Goal: Task Accomplishment & Management: Use online tool/utility

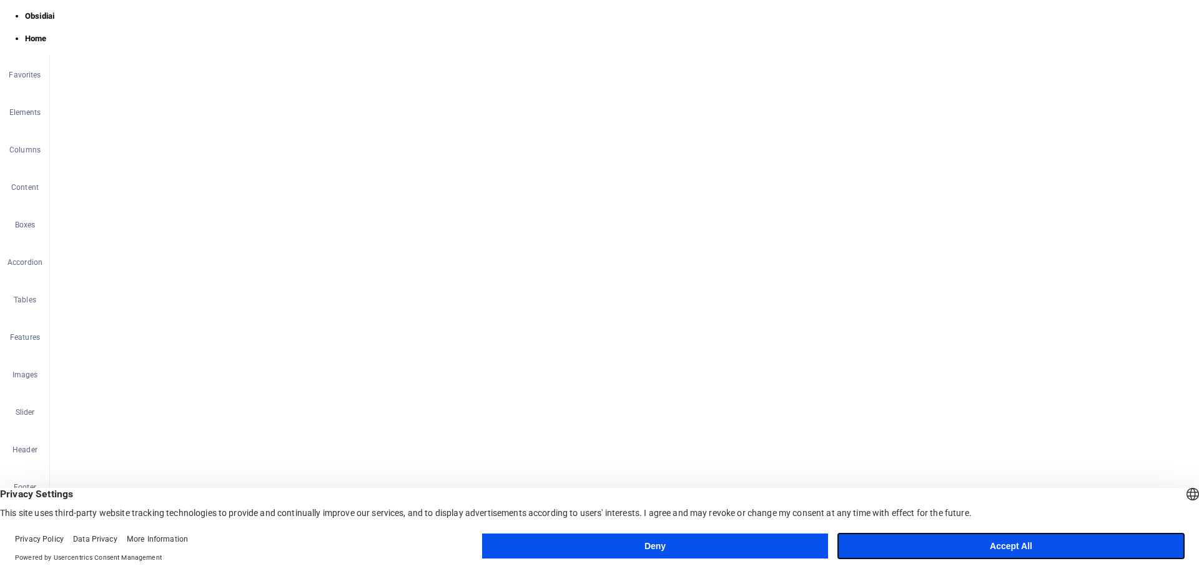
click at [907, 539] on button "Accept All" at bounding box center [1011, 545] width 346 height 25
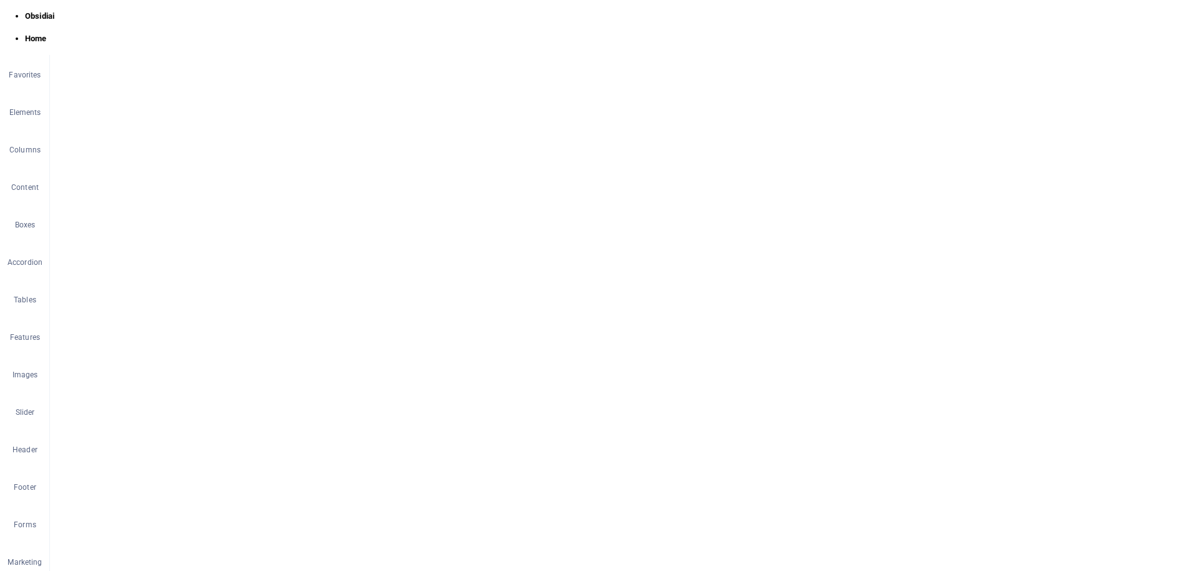
scroll to position [459, 0]
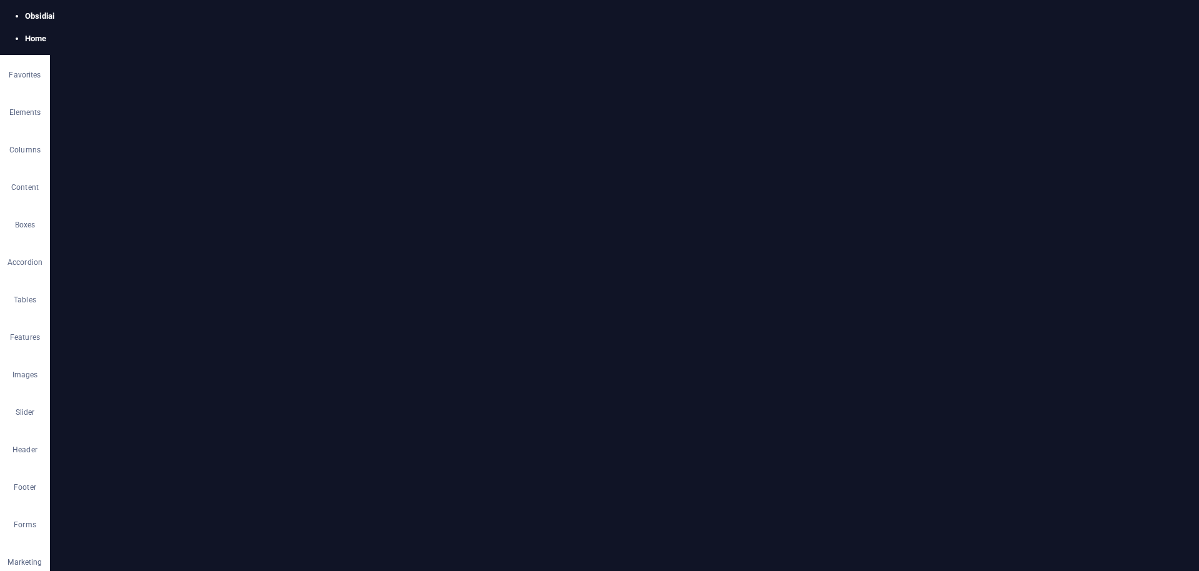
select select "px"
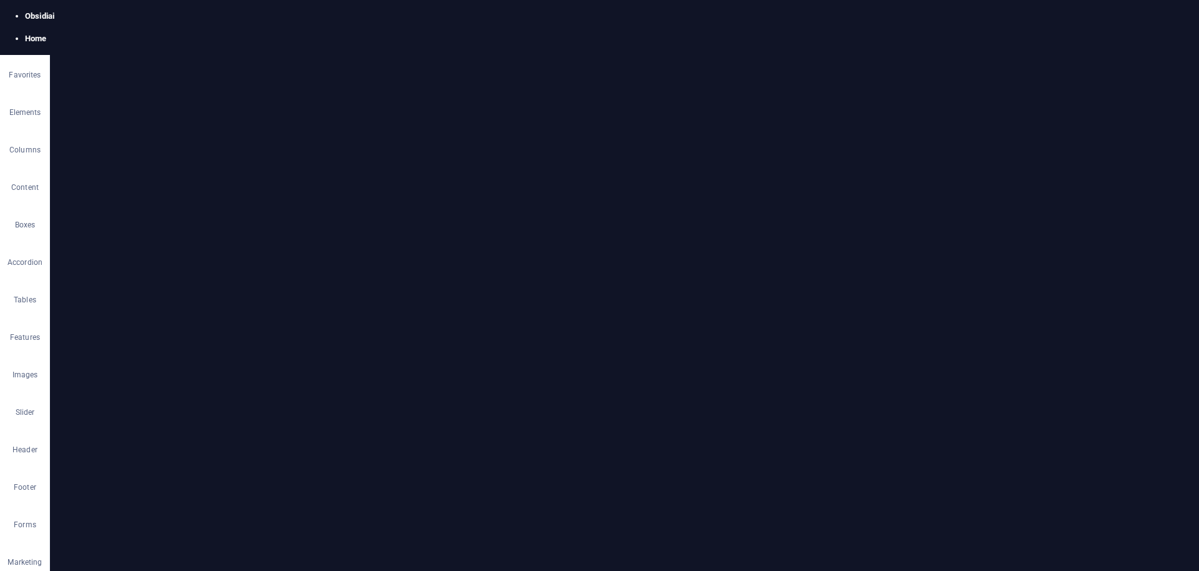
select select "200"
select select "px"
